Goal: Task Accomplishment & Management: Complete application form

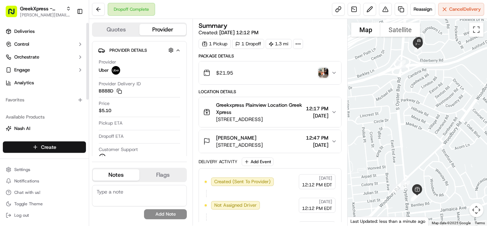
click at [46, 147] on html "GreekXpress - Plainview [EMAIL_ADDRESS][DOMAIN_NAME] Toggle Sidebar Deliveries …" at bounding box center [243, 113] width 487 height 226
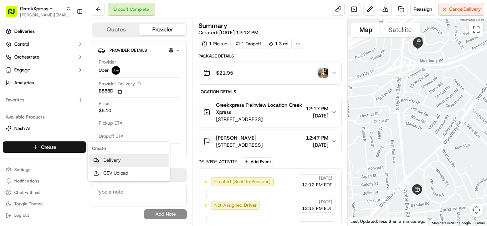
click at [117, 164] on link "Delivery" at bounding box center [129, 160] width 80 height 13
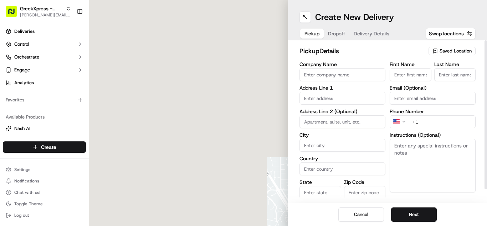
click at [444, 49] on span "Saved Location" at bounding box center [456, 51] width 32 height 6
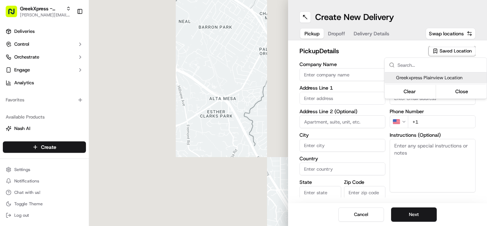
click at [435, 77] on span "Greekxpress Plainview Location" at bounding box center [440, 78] width 88 height 6
type input "Greekxpress Plainview Location"
type input "[STREET_ADDRESS]"
type input "Plainview"
type input "US"
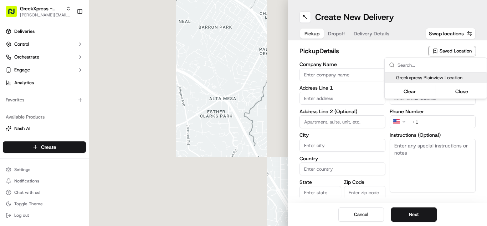
type input "NY"
type input "11803"
type input "Greek"
type input "Xpress"
type input "[PHONE_NUMBER]"
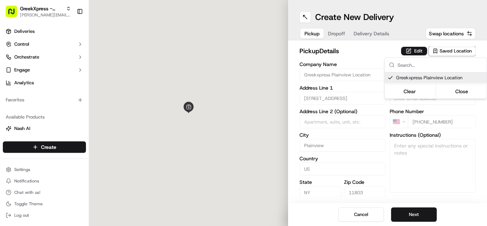
click at [404, 218] on html "GreekXpress - Plainview [EMAIL_ADDRESS][DOMAIN_NAME] Toggle Sidebar Deliveries …" at bounding box center [243, 113] width 487 height 226
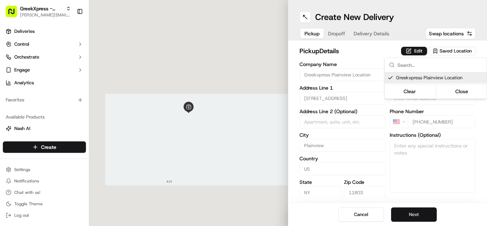
click at [404, 218] on button "Next" at bounding box center [414, 214] width 46 height 14
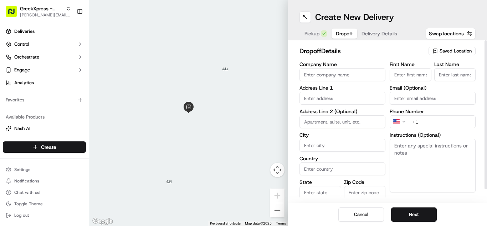
click at [404, 80] on input "First Name" at bounding box center [411, 74] width 42 height 13
type input "[PERSON_NAME]"
click at [449, 76] on input "Last Name" at bounding box center [455, 74] width 42 height 13
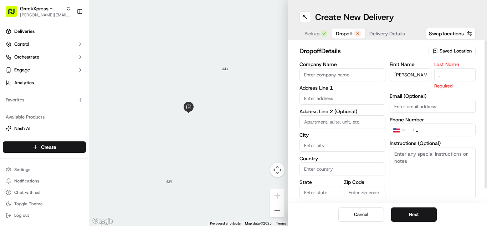
type input "."
click at [319, 96] on input "text" at bounding box center [343, 98] width 86 height 13
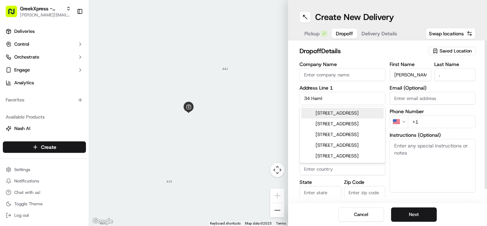
click at [334, 113] on div "[STREET_ADDRESS]" at bounding box center [342, 113] width 82 height 11
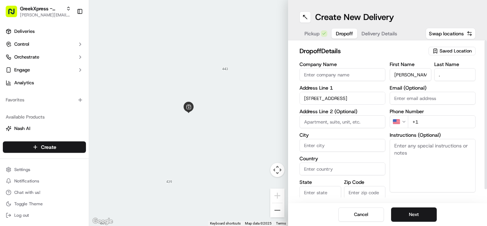
type input "[STREET_ADDRESS]"
type input "Plainview"
type input "[GEOGRAPHIC_DATA]"
type input "NY"
type input "11803"
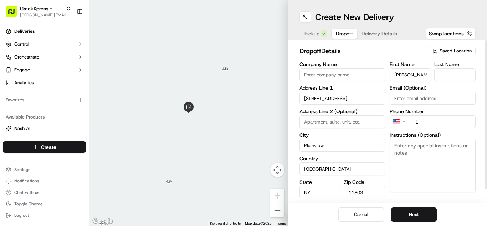
type input "[STREET_ADDRESS]"
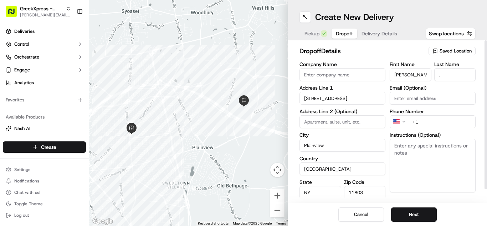
click at [429, 119] on input "+1" at bounding box center [442, 121] width 68 height 13
type input "[PHONE_NUMBER]"
click at [434, 163] on textarea "Instructions (Optional)" at bounding box center [433, 165] width 86 height 53
paste textarea "PLEASE DONT LEAVE FOOD OUTSIDE< HAND DIRECTLY TO CUSTOMER"
type textarea "PLEASE DONT LEAVE FOOD OUTSIDE< HAND DIRECTLY TO CUSTOMER"
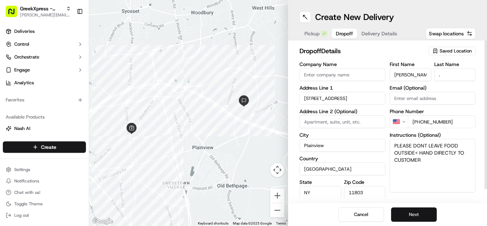
click at [409, 213] on button "Next" at bounding box center [414, 214] width 46 height 14
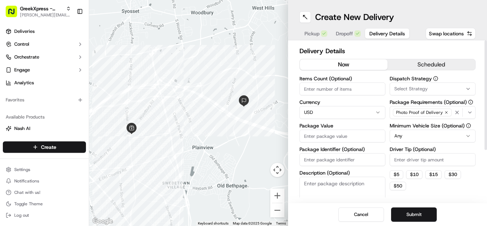
click at [347, 138] on input "Package Value" at bounding box center [343, 135] width 86 height 13
type input "37.20"
click at [443, 159] on input "Driver Tip (Optional)" at bounding box center [433, 159] width 86 height 13
click at [399, 175] on button "$ 5" at bounding box center [397, 174] width 14 height 9
type input "5"
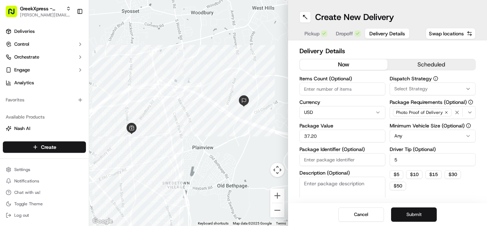
click at [409, 217] on button "Submit" at bounding box center [414, 214] width 46 height 14
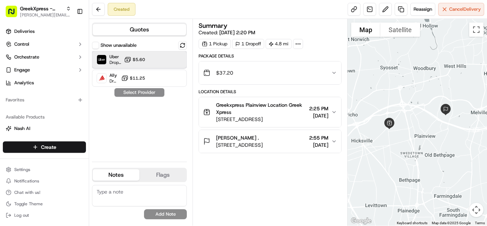
click at [173, 60] on div "Uber Dropoff ETA 27 minutes $5.60" at bounding box center [139, 59] width 95 height 17
click at [150, 89] on button "Assign Provider" at bounding box center [139, 92] width 51 height 9
